Goal: Task Accomplishment & Management: Manage account settings

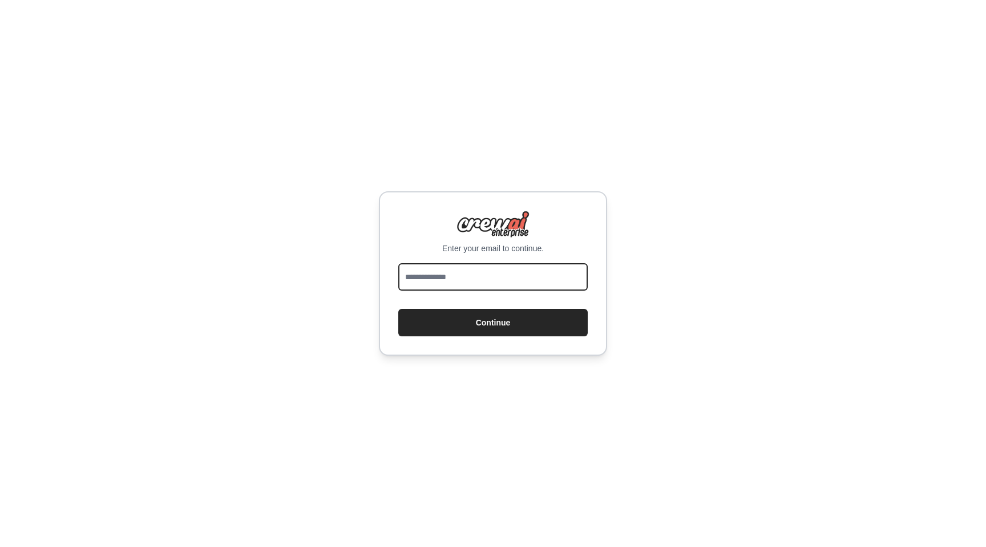
click at [459, 273] on input "email" at bounding box center [492, 276] width 189 height 27
type input "**********"
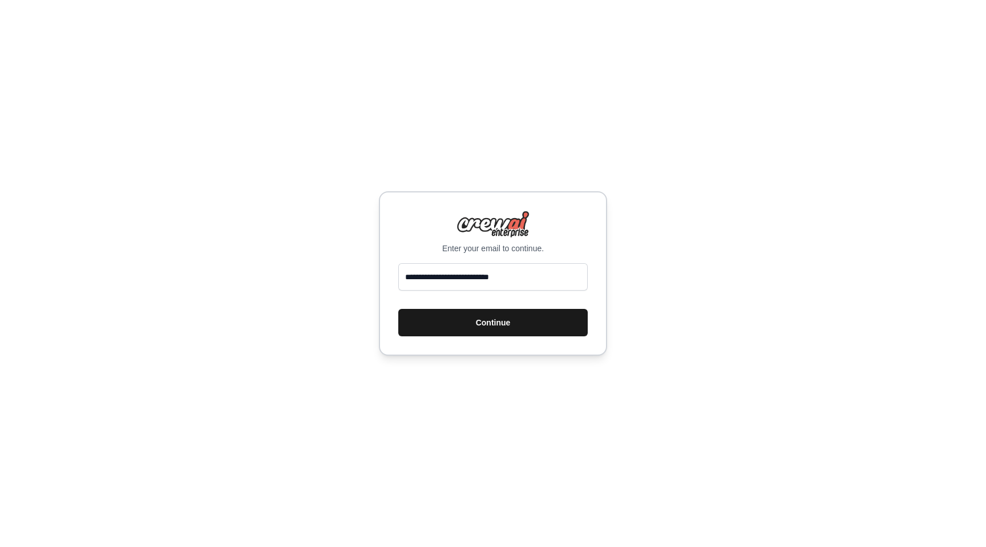
click at [569, 328] on button "Continue" at bounding box center [492, 322] width 189 height 27
click at [523, 324] on button "Continue" at bounding box center [492, 322] width 189 height 27
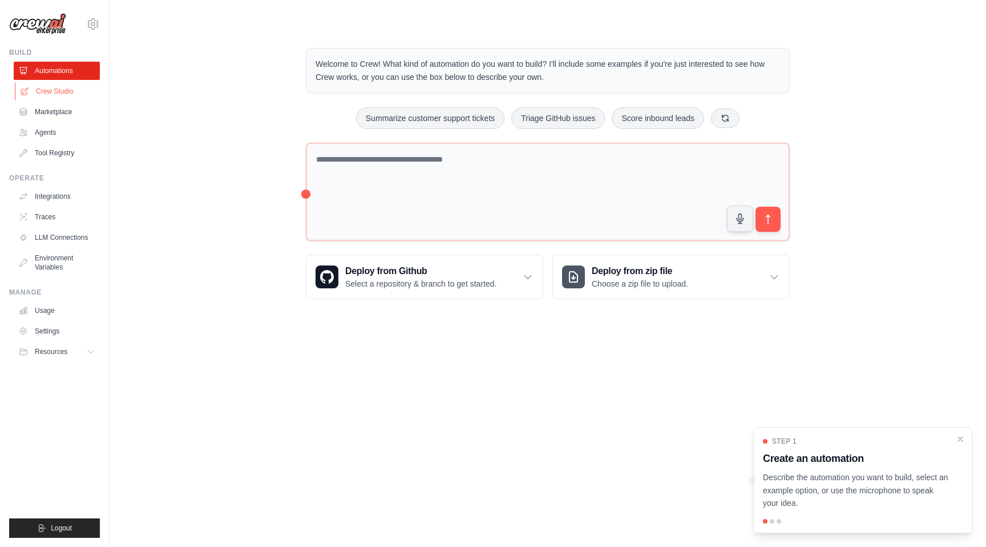
click at [54, 94] on link "Crew Studio" at bounding box center [58, 91] width 86 height 18
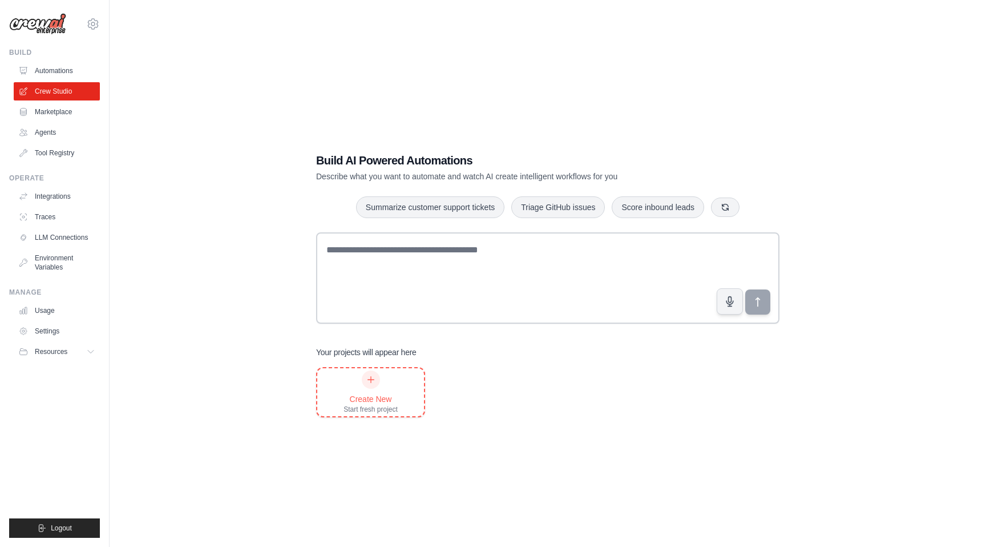
click at [369, 380] on icon at bounding box center [370, 379] width 9 height 9
click at [40, 129] on link "Agents" at bounding box center [58, 132] width 86 height 18
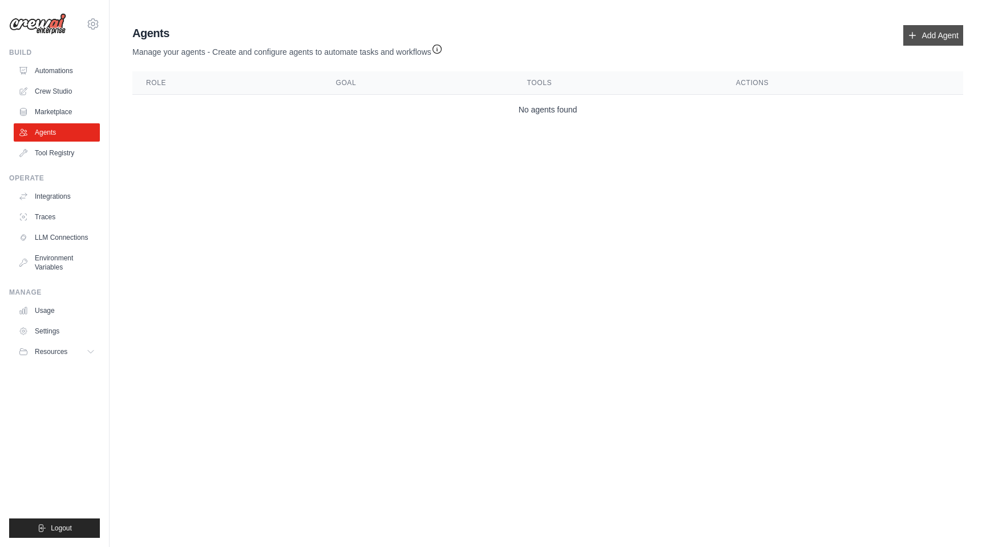
click at [927, 35] on link "Add Agent" at bounding box center [933, 35] width 60 height 21
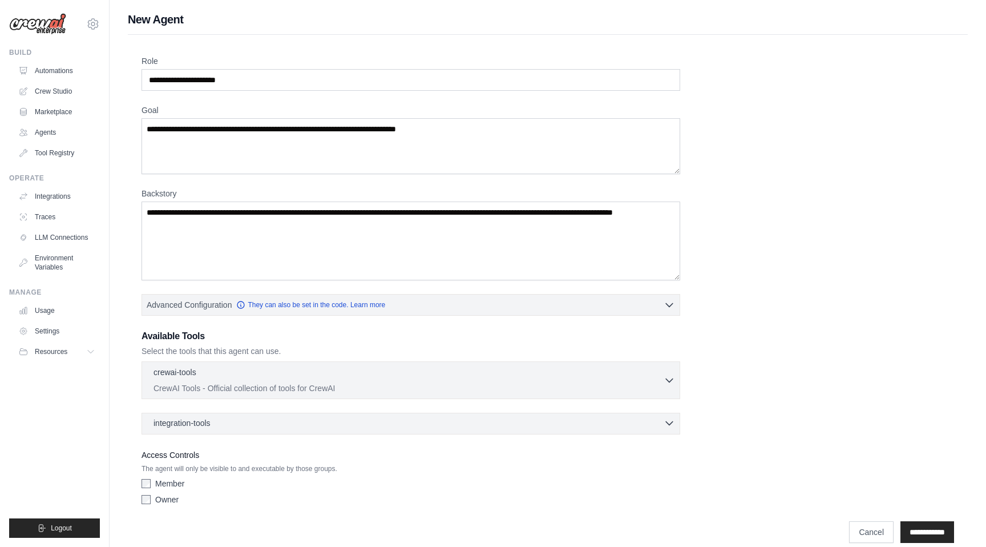
click at [664, 420] on icon "button" at bounding box center [669, 422] width 11 height 11
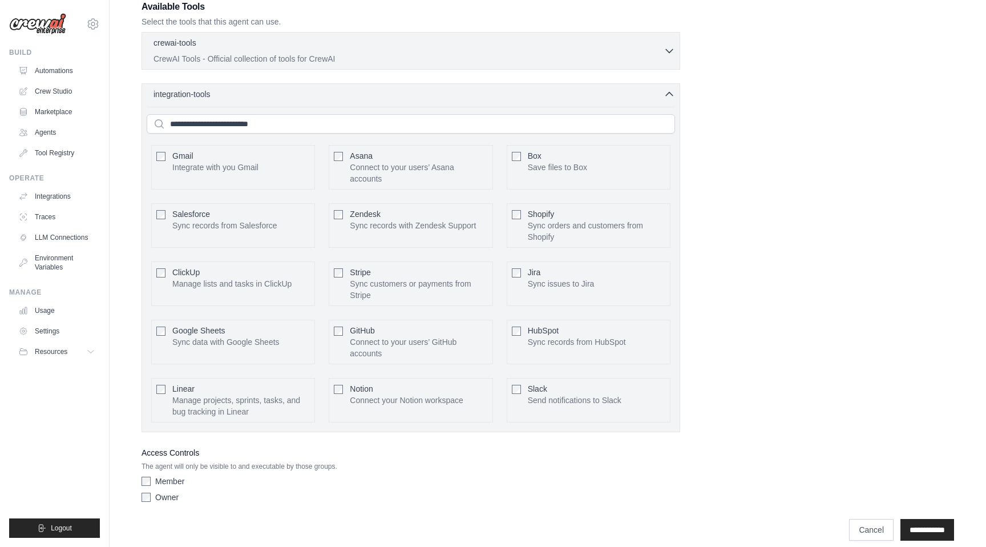
scroll to position [341, 0]
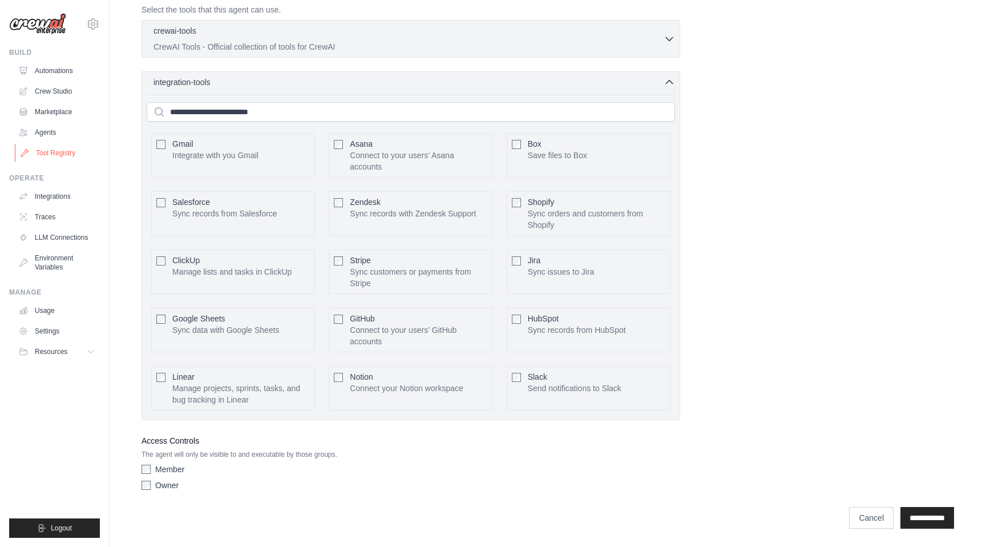
click at [74, 158] on link "Tool Registry" at bounding box center [58, 153] width 86 height 18
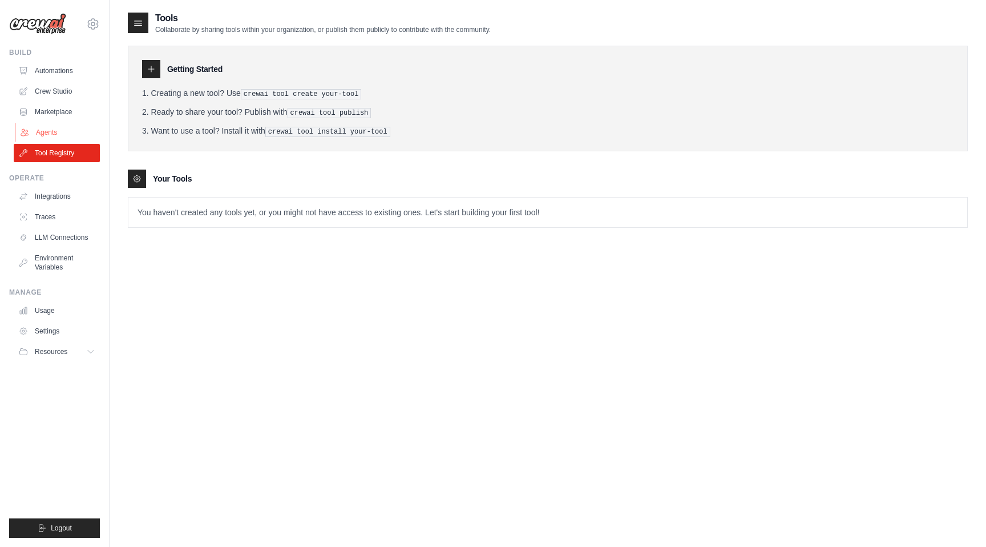
click at [52, 135] on link "Agents" at bounding box center [58, 132] width 86 height 18
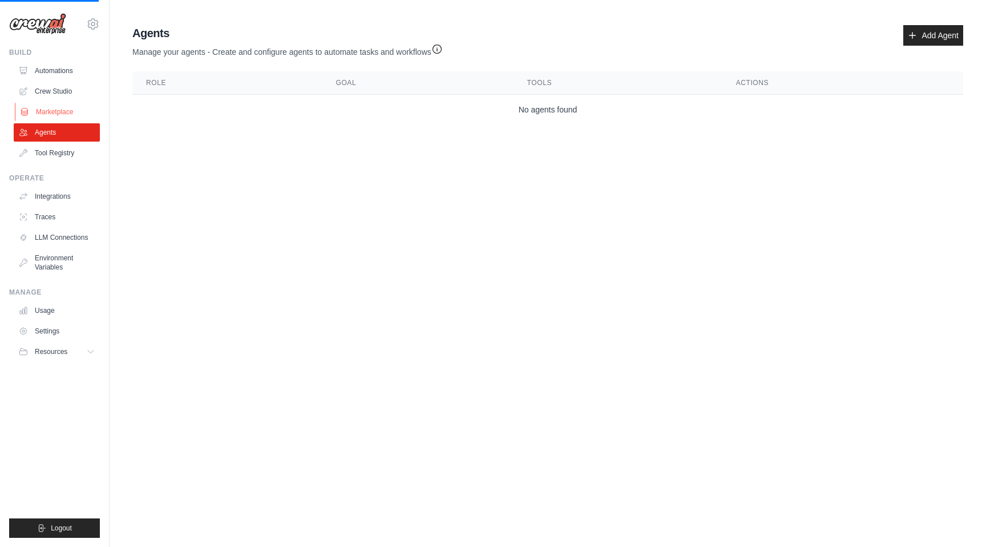
click at [59, 104] on link "Marketplace" at bounding box center [58, 112] width 86 height 18
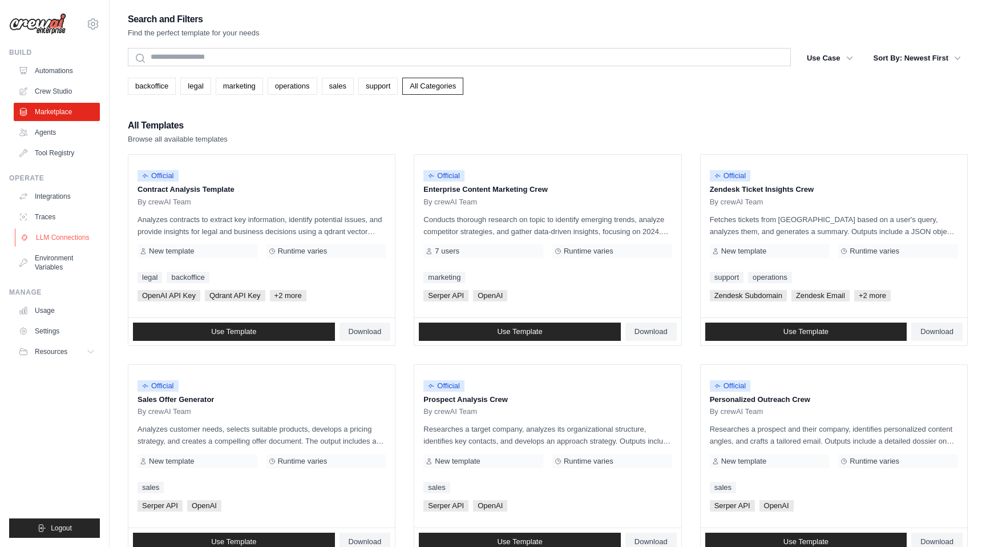
click at [68, 234] on link "LLM Connections" at bounding box center [58, 237] width 86 height 18
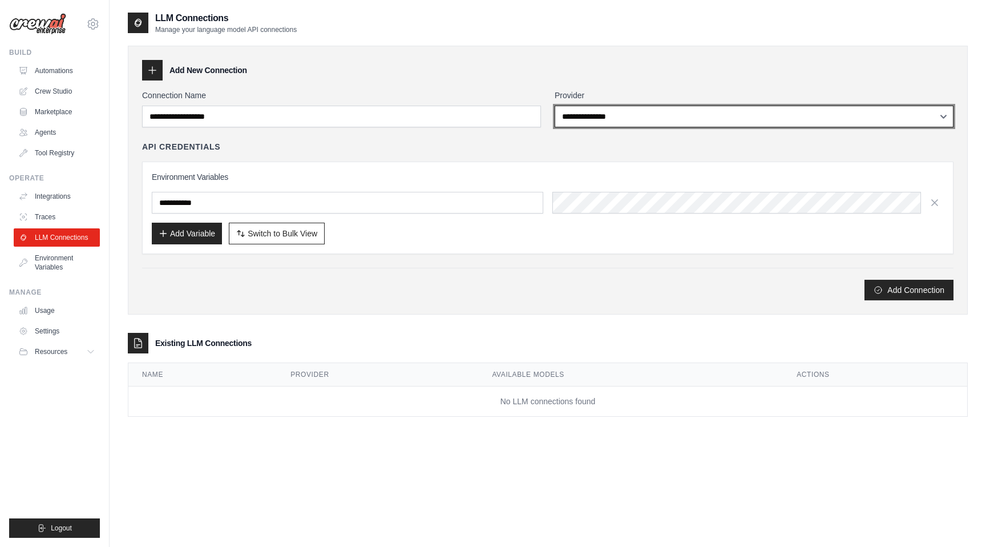
click at [640, 116] on select "**********" at bounding box center [754, 117] width 399 height 22
select select "*****"
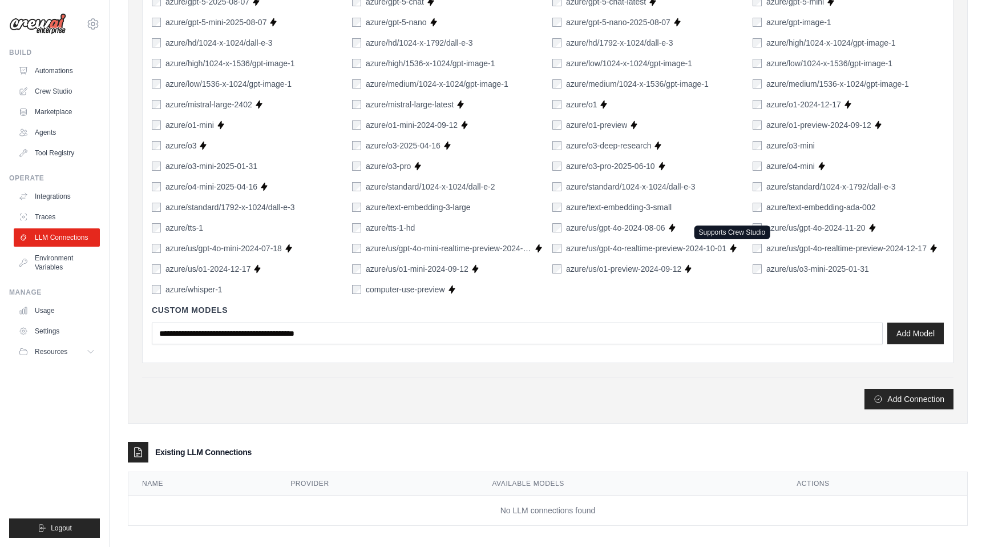
scroll to position [648, 0]
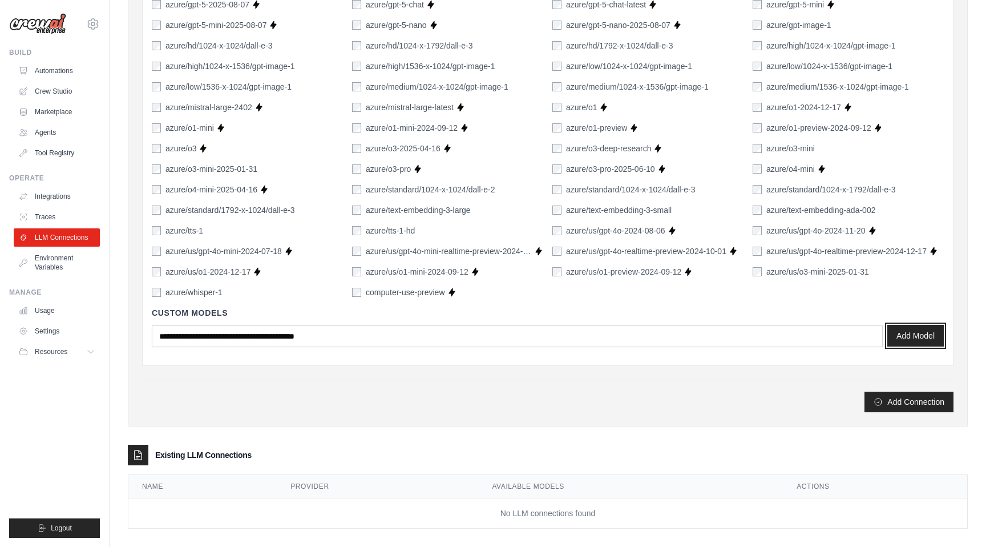
click at [916, 333] on button "Add Model" at bounding box center [915, 336] width 57 height 22
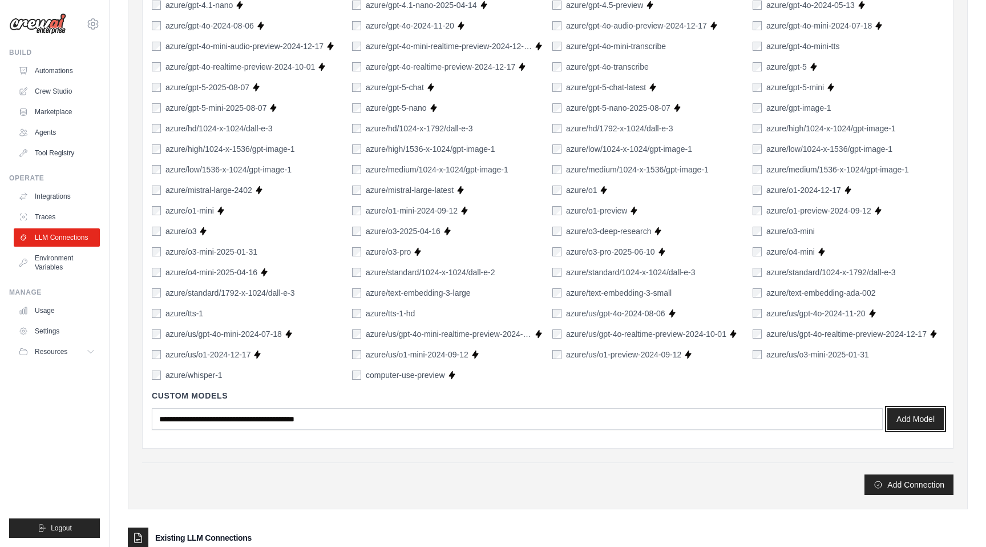
scroll to position [566, 0]
click at [899, 483] on button "Add Connection" at bounding box center [909, 483] width 89 height 21
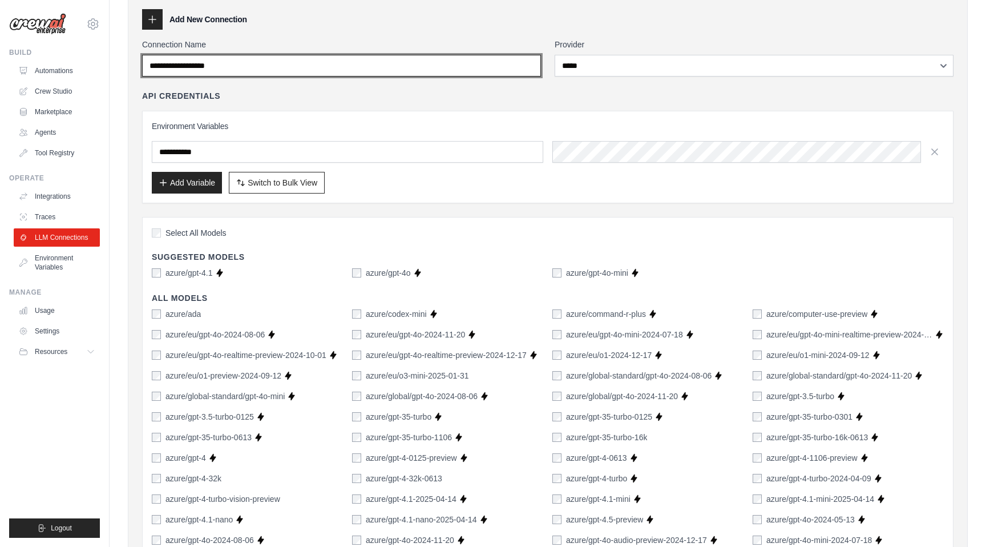
scroll to position [0, 0]
